Goal: Find specific page/section: Find specific page/section

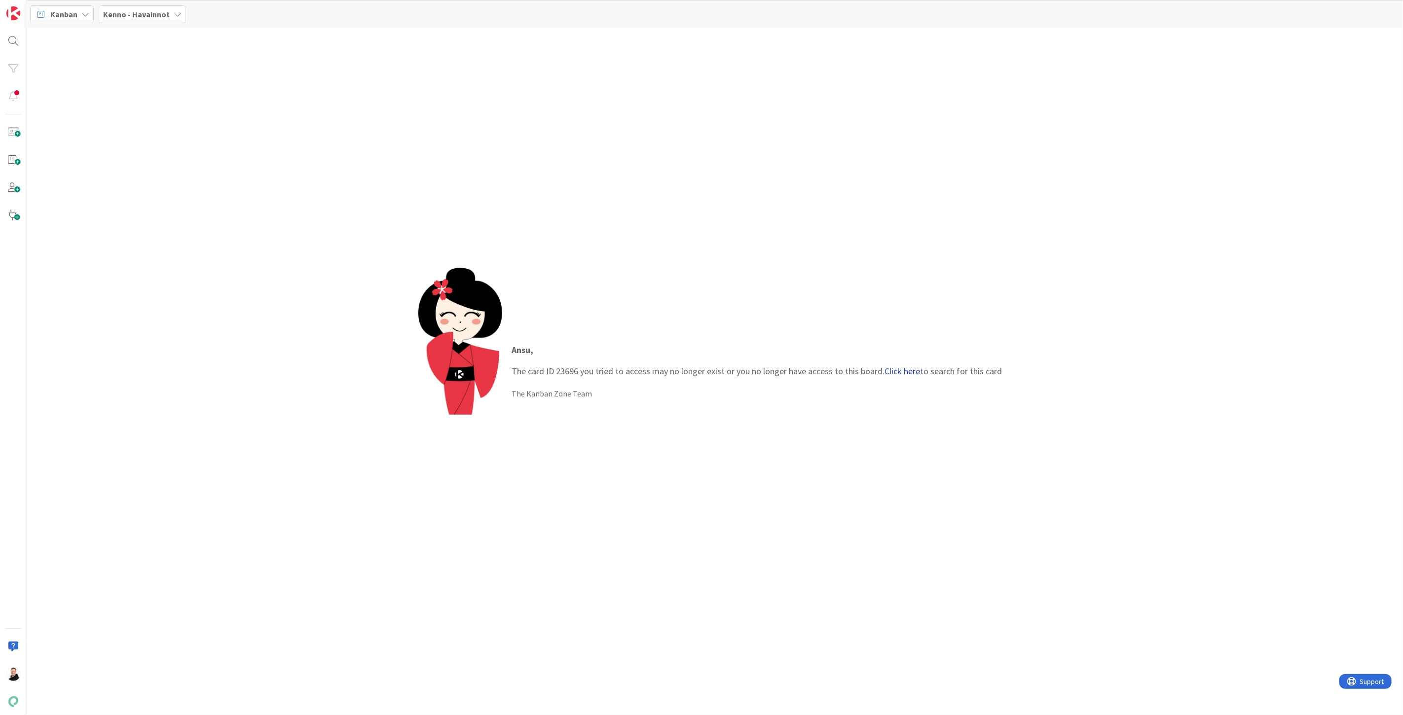
click at [906, 372] on link "Click here" at bounding box center [903, 371] width 36 height 11
click at [66, 77] on b "Kenno - Kehitys ›" at bounding box center [68, 77] width 45 height 7
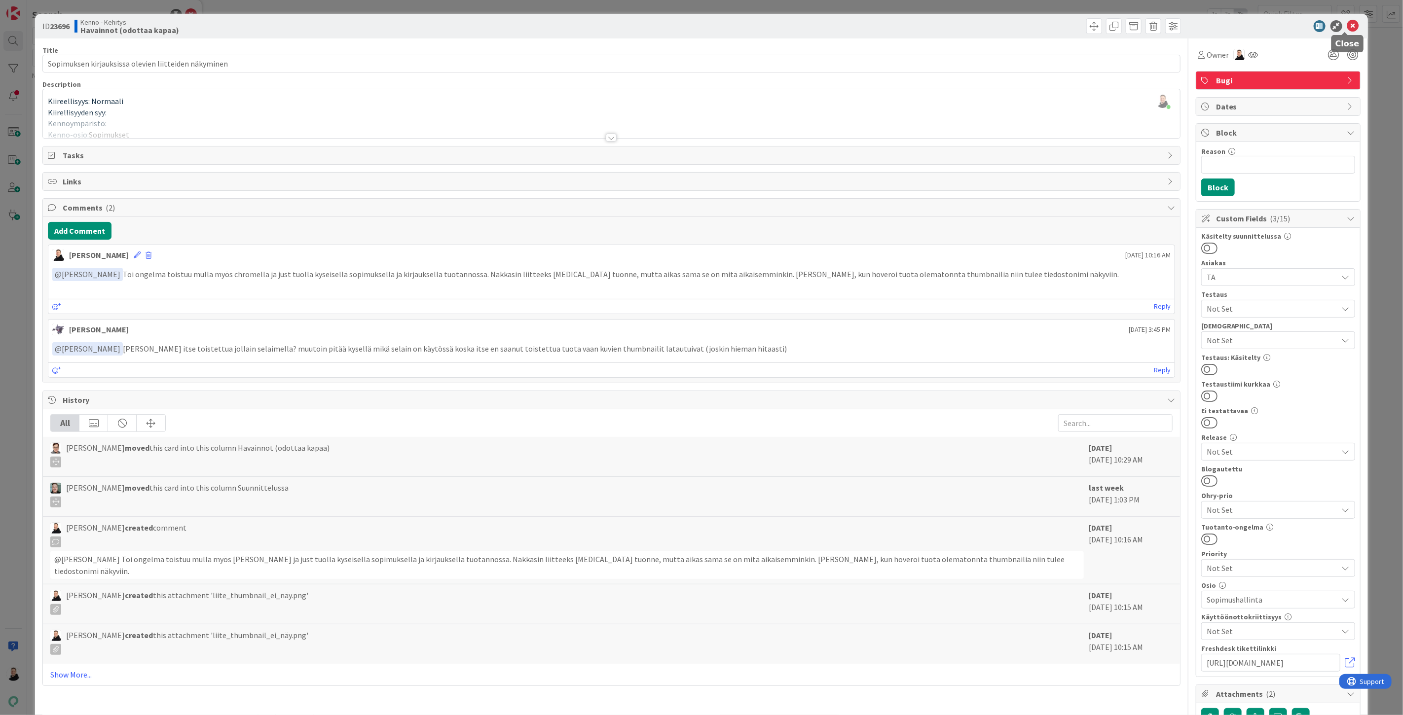
click at [1349, 27] on icon at bounding box center [1354, 26] width 12 height 12
